Goal: Find specific page/section: Find specific page/section

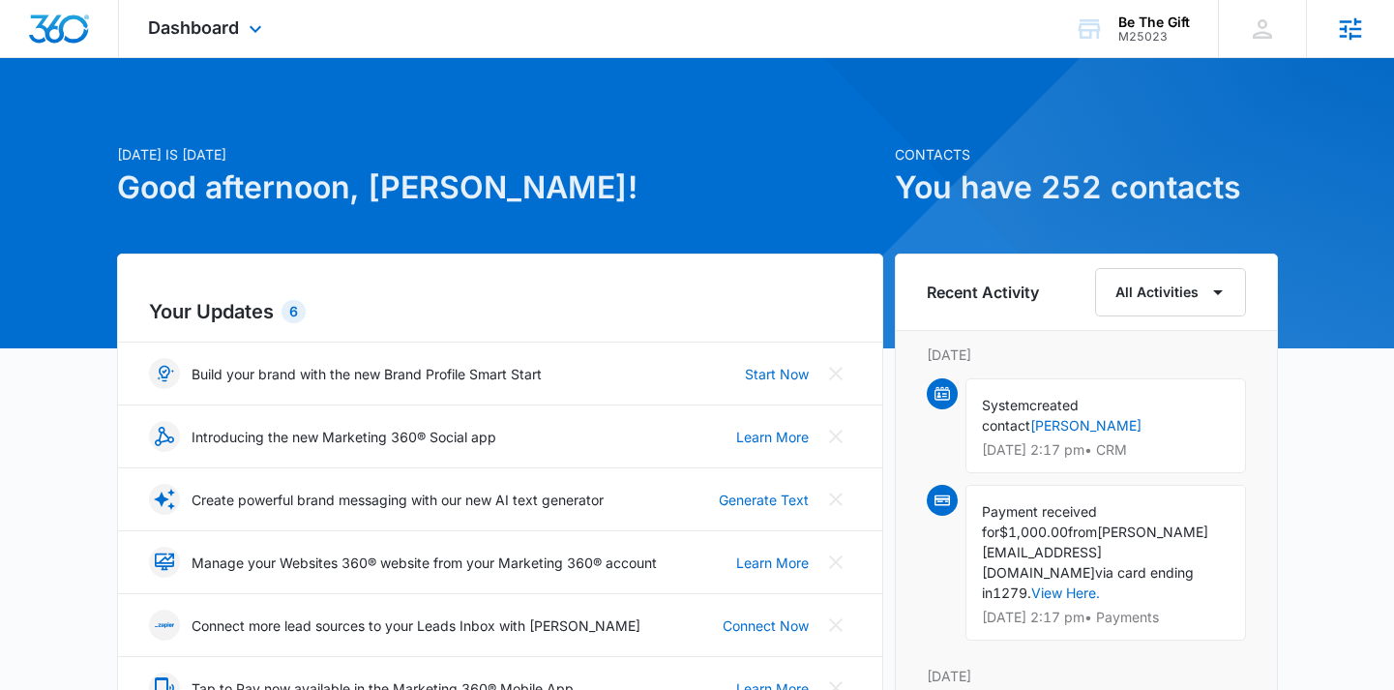
click at [1341, 16] on icon at bounding box center [1350, 29] width 29 height 29
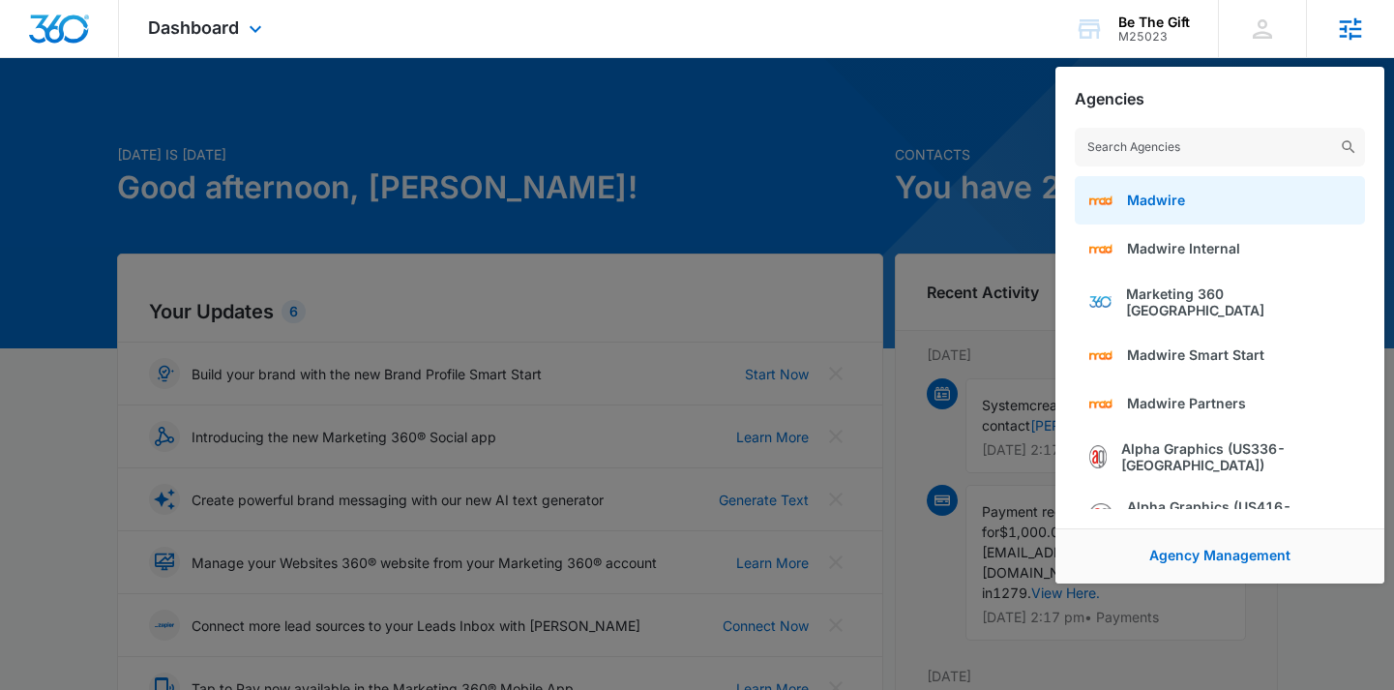
click at [1160, 215] on link "Madwire" at bounding box center [1220, 200] width 290 height 48
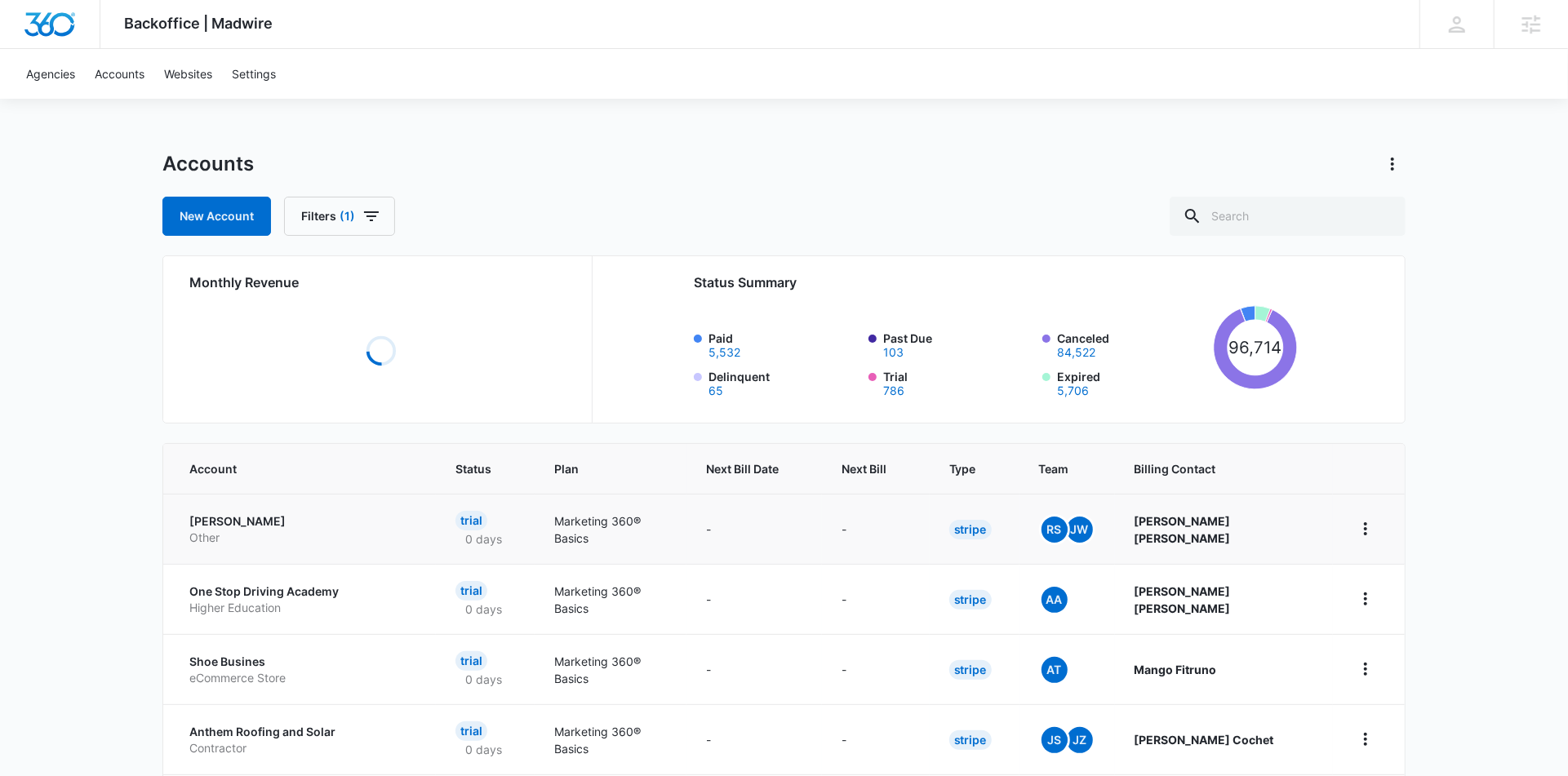
click at [236, 525] on p "Beaudry Morgan" at bounding box center [302, 521] width 227 height 16
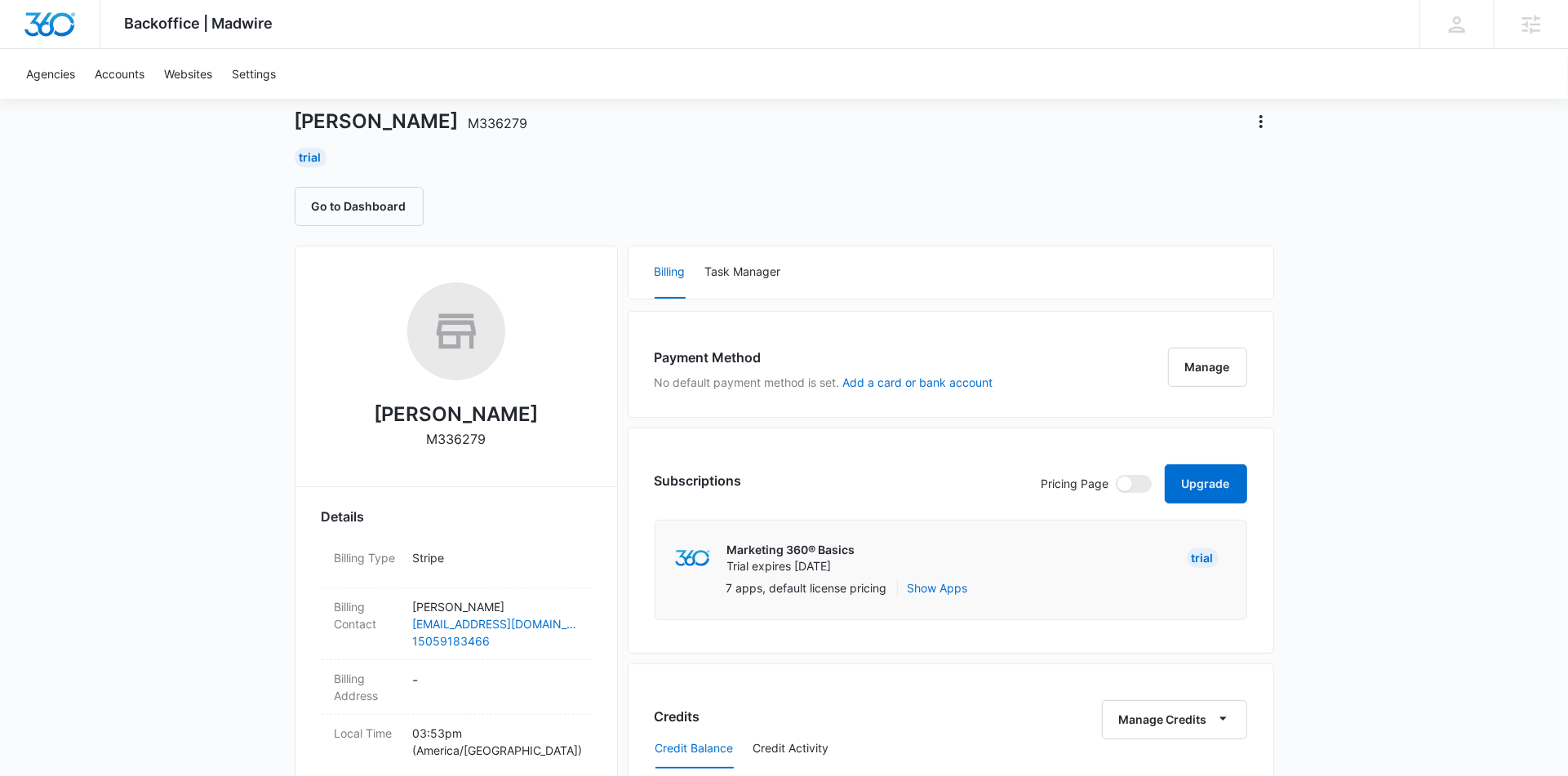
scroll to position [68, 0]
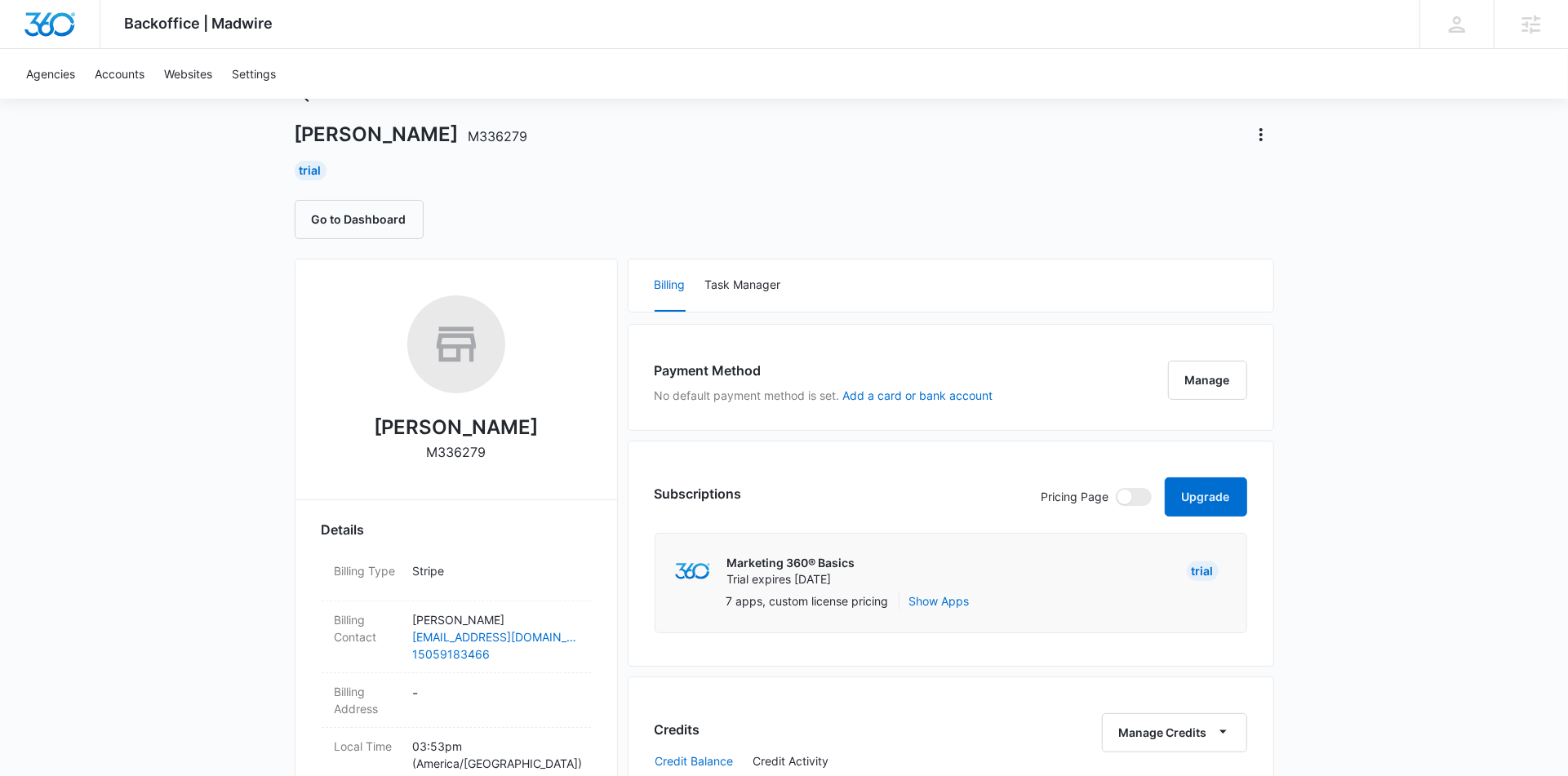
click at [132, 290] on div "Backoffice | Madwire Apps Settings SF Stuart Frazier stuart.frazier@madwire.com…" at bounding box center [784, 766] width 1568 height 1668
